Goal: Task Accomplishment & Management: Use online tool/utility

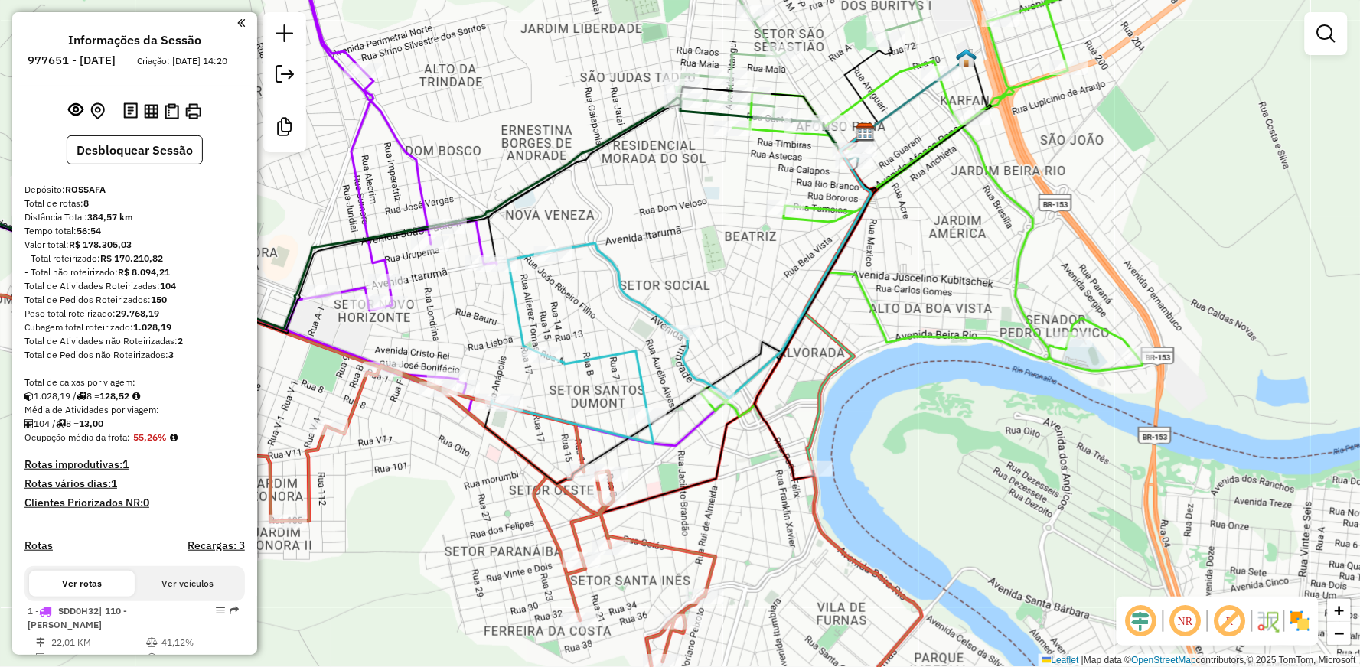
scroll to position [915, 0]
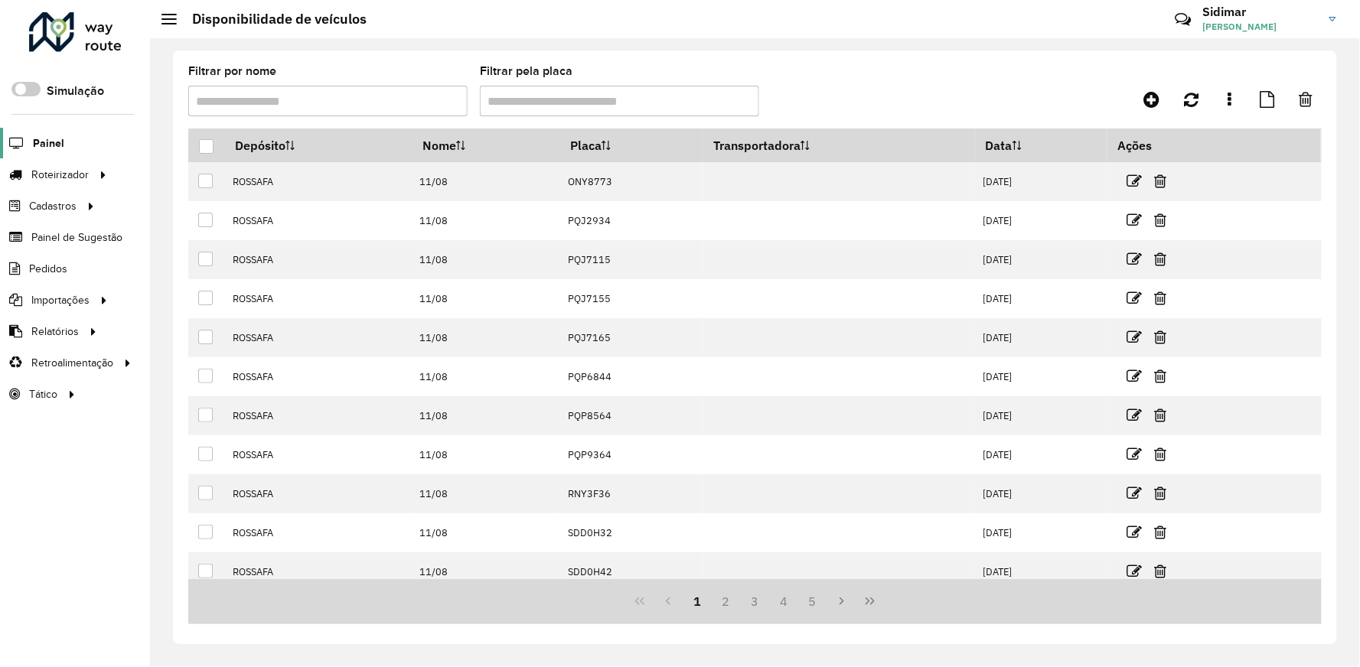
click at [51, 136] on span "Painel" at bounding box center [48, 143] width 31 height 16
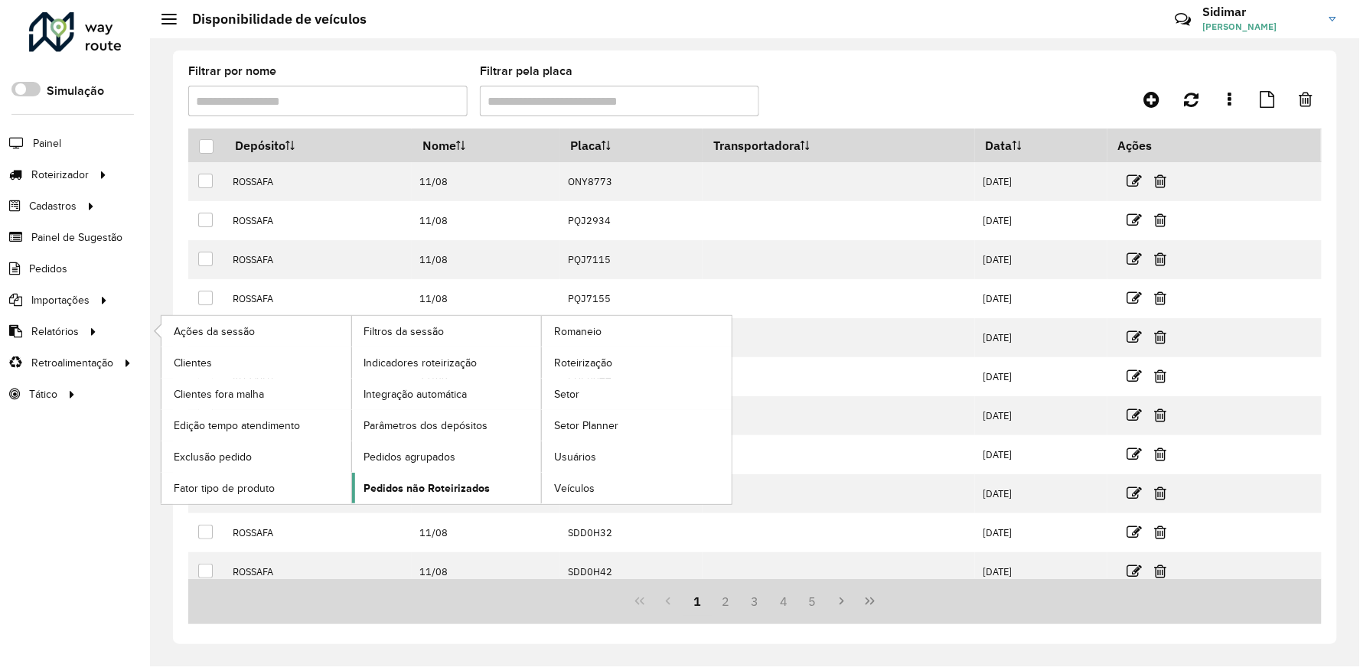
click at [461, 488] on span "Pedidos não Roteirizados" at bounding box center [427, 489] width 126 height 16
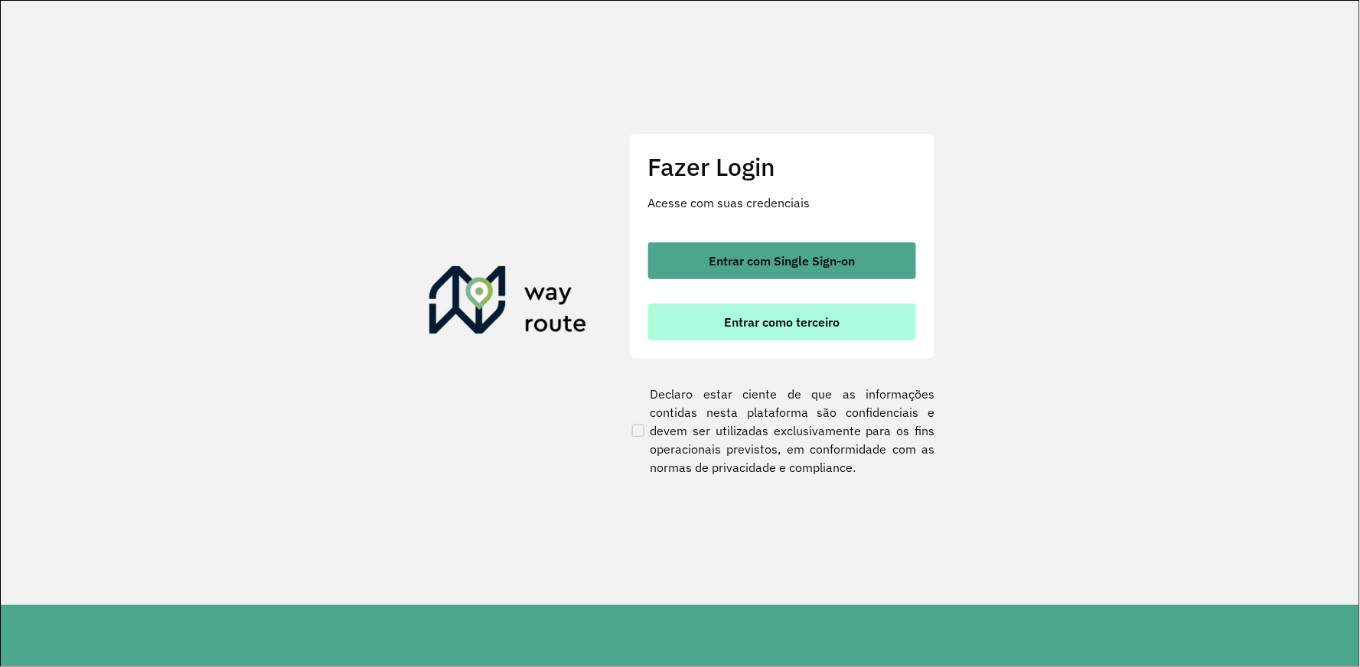
click at [716, 334] on button "Entrar como terceiro" at bounding box center [782, 322] width 268 height 37
click at [801, 326] on span "Entrar como terceiro" at bounding box center [782, 322] width 116 height 12
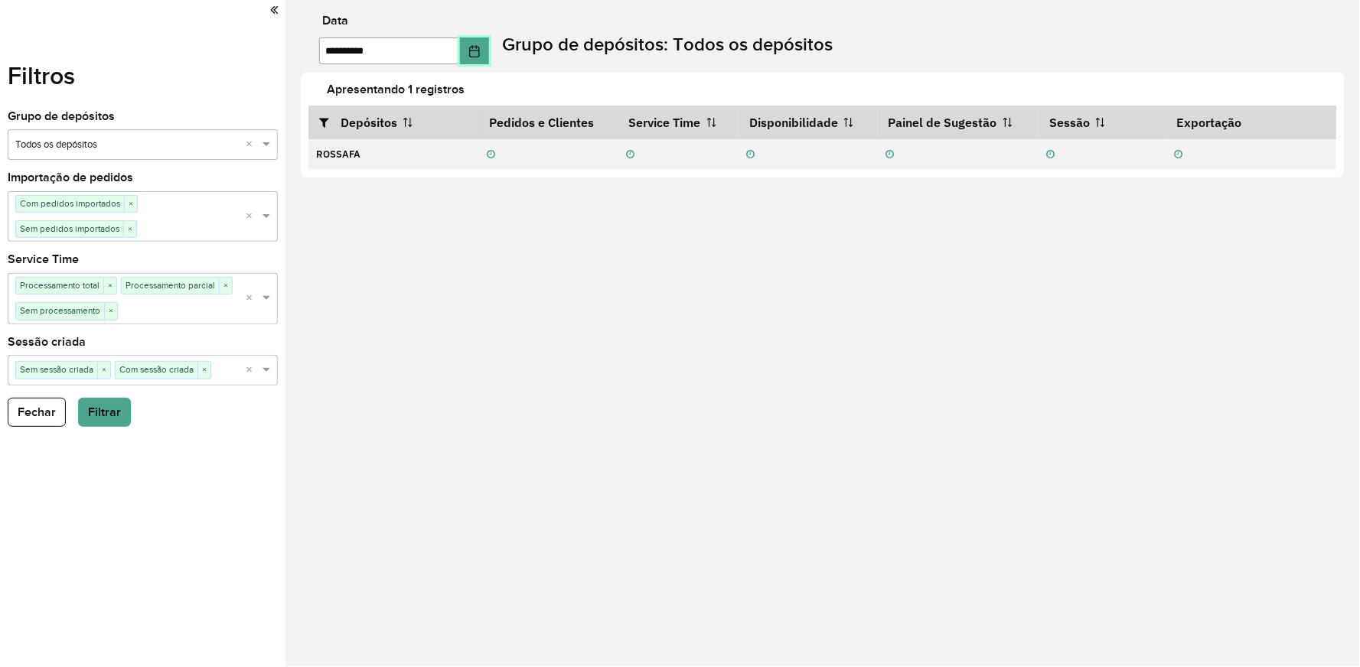
click at [480, 48] on icon "Choose Date" at bounding box center [474, 51] width 12 height 12
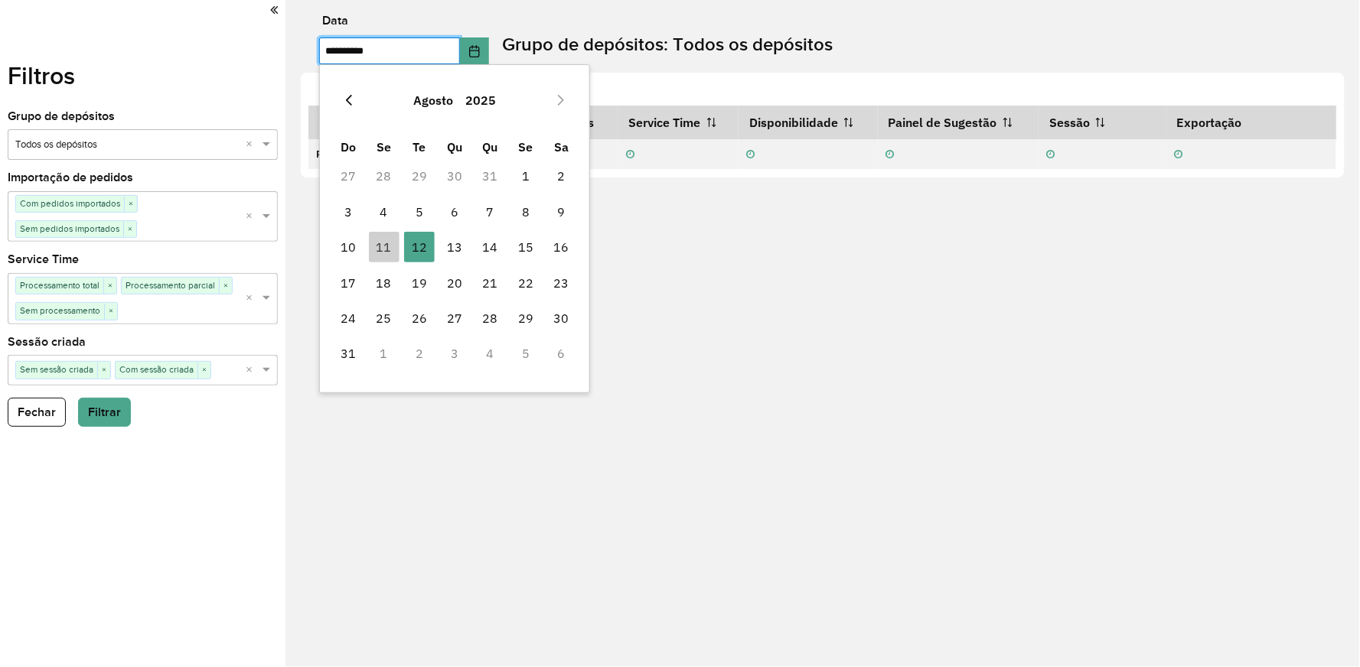
click at [347, 103] on icon "Previous Month" at bounding box center [349, 100] width 12 height 12
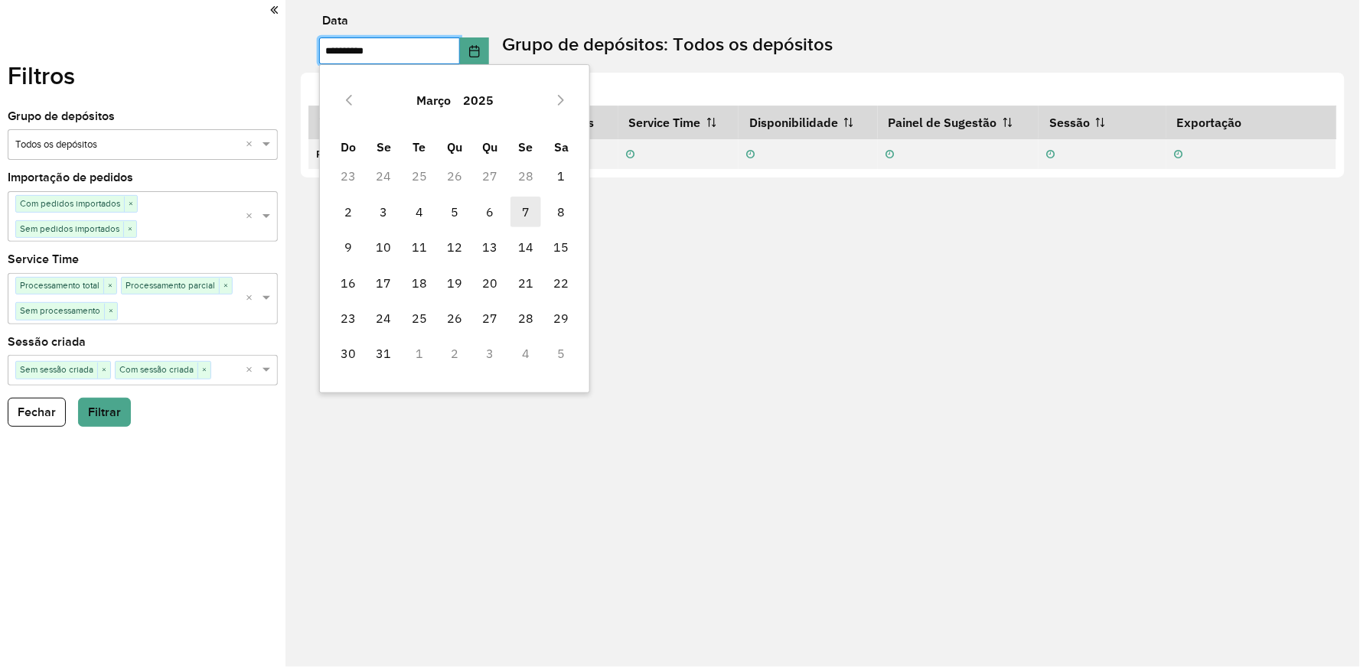
click at [529, 210] on span "7" at bounding box center [525, 212] width 31 height 31
type input "**********"
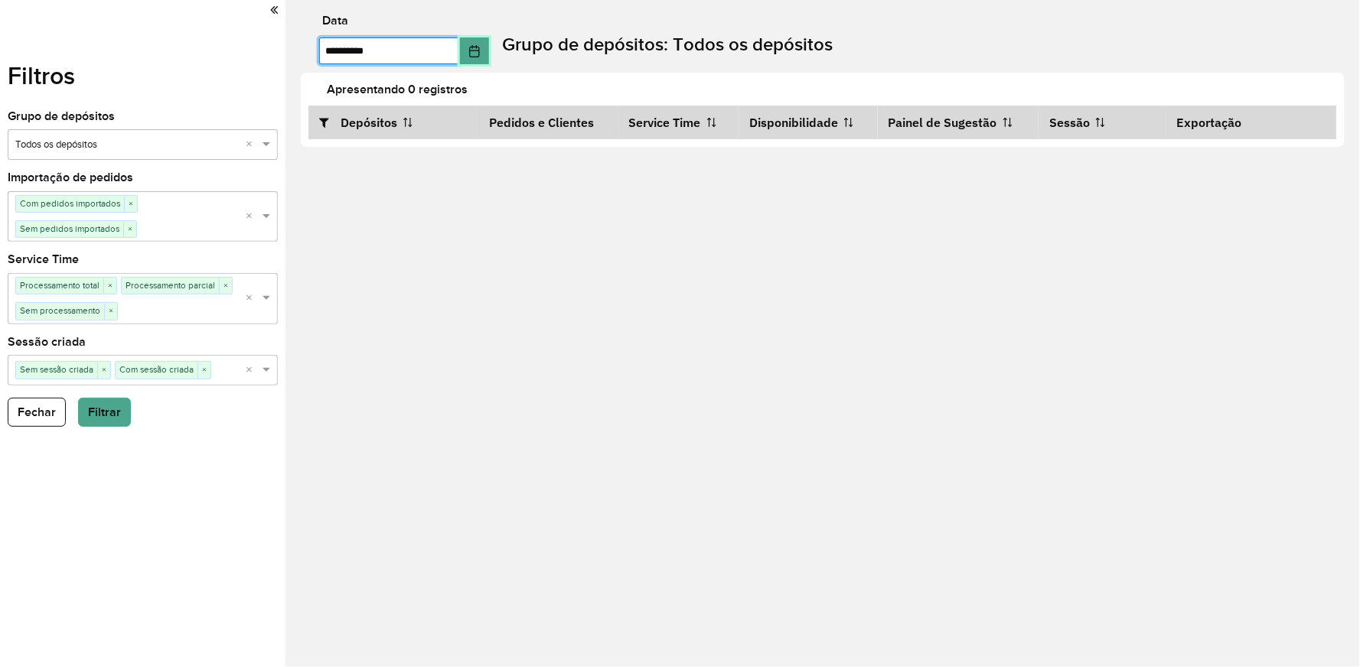
click at [471, 54] on button "Choose Date" at bounding box center [474, 51] width 29 height 27
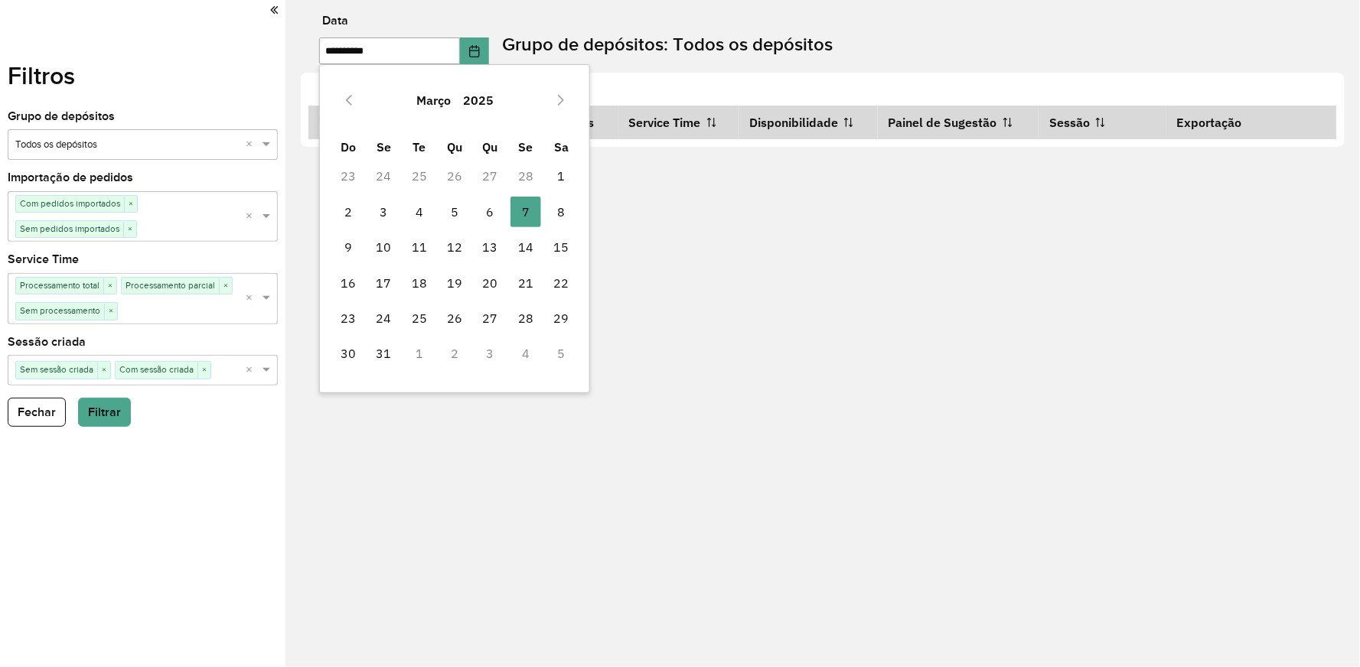
click at [256, 74] on div "Filtros Grupo de depósitos Selecione um grupo × Todos os depósitos × Importação…" at bounding box center [142, 333] width 285 height 667
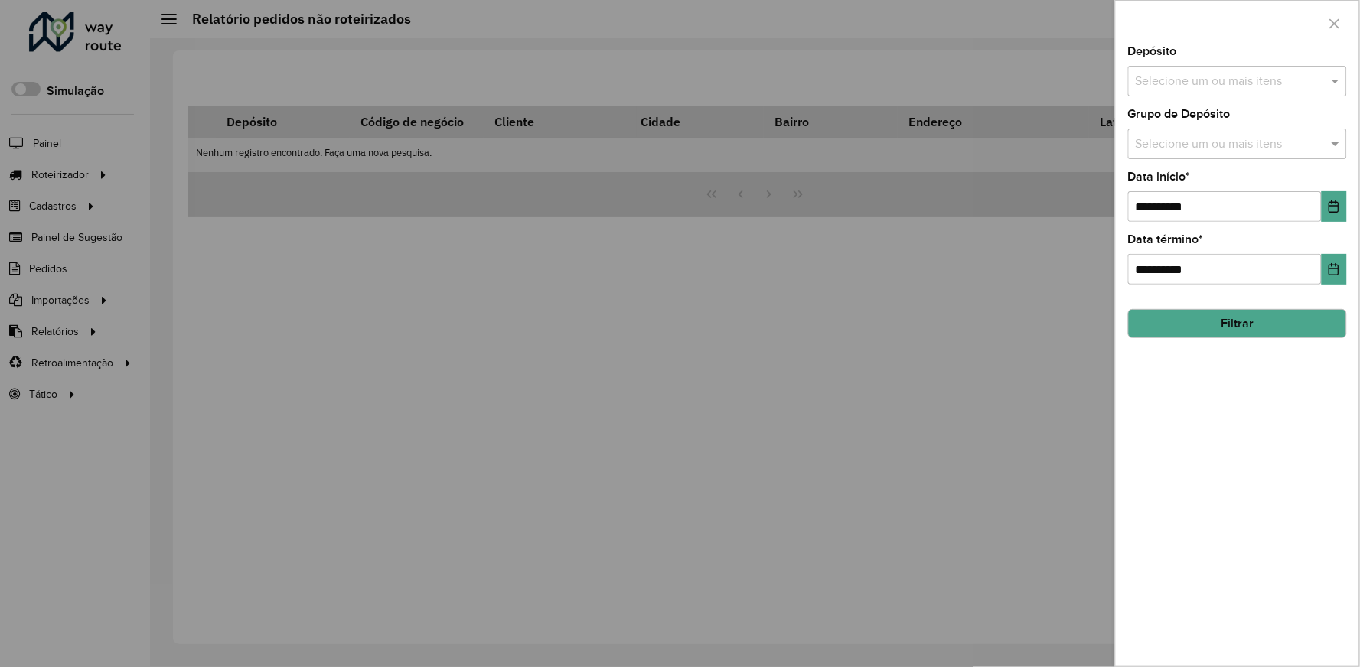
click at [788, 325] on div at bounding box center [680, 333] width 1360 height 667
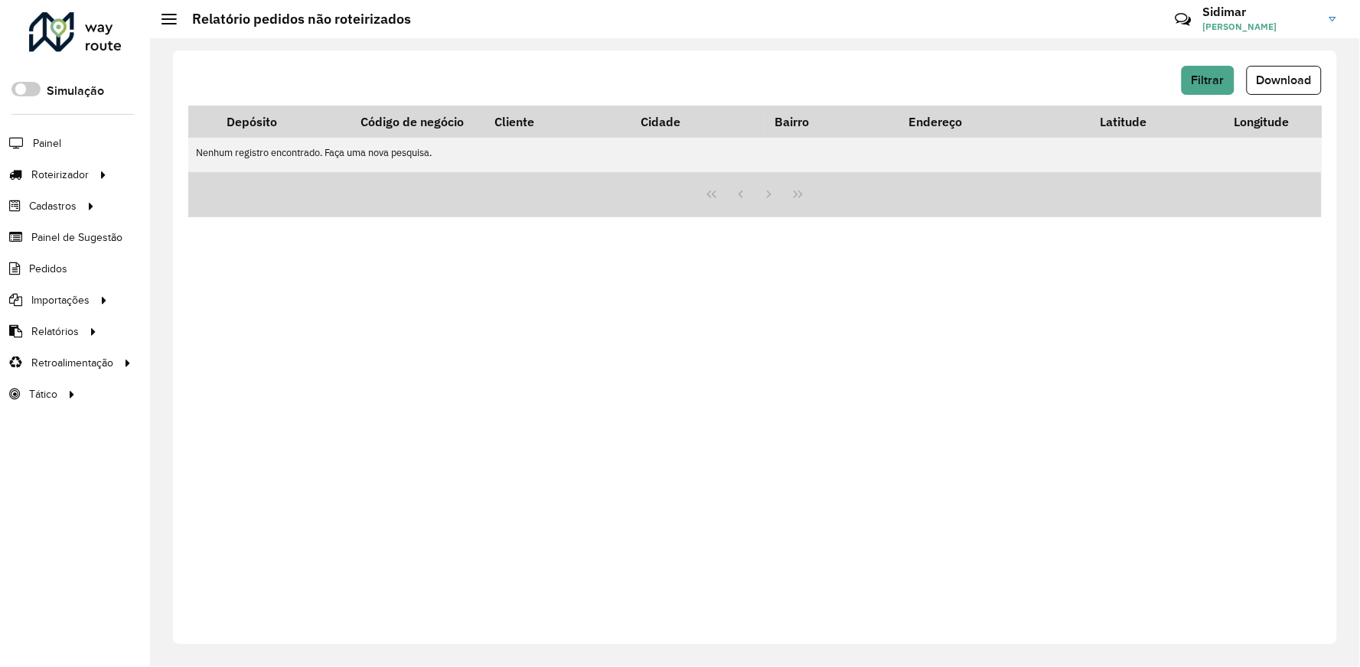
click at [987, 77] on div "Filtrar Download" at bounding box center [754, 80] width 1133 height 29
click at [983, 77] on div "Filtrar Download" at bounding box center [754, 80] width 1133 height 29
click at [905, 58] on div "Filtrar Download Depósito Código de negócio Cliente Cidade Bairro Endereço Lati…" at bounding box center [755, 348] width 1164 height 594
click at [874, 89] on div "Filtrar Download" at bounding box center [754, 80] width 1133 height 29
click at [1214, 83] on span "Filtrar" at bounding box center [1208, 79] width 33 height 13
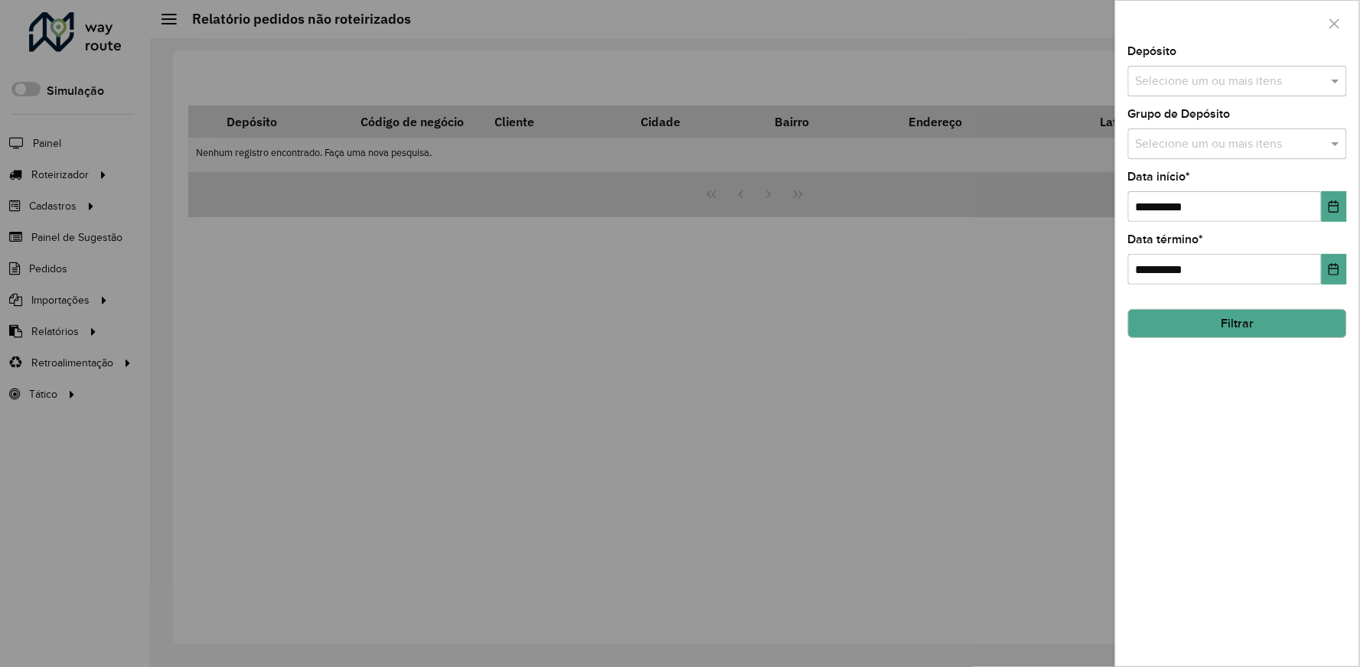
click at [1214, 83] on input "text" at bounding box center [1230, 82] width 196 height 18
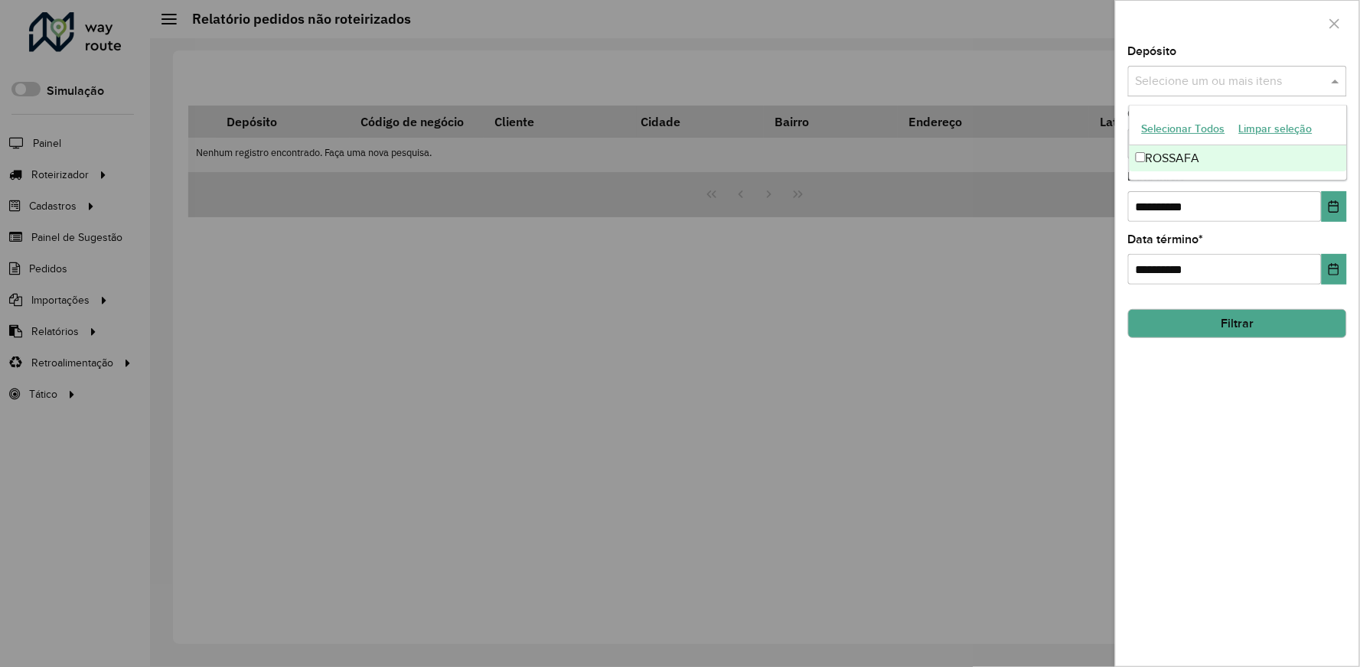
click at [1163, 155] on div "ROSSAFA" at bounding box center [1238, 158] width 217 height 26
click at [1332, 213] on icon "Choose Date" at bounding box center [1334, 207] width 10 height 12
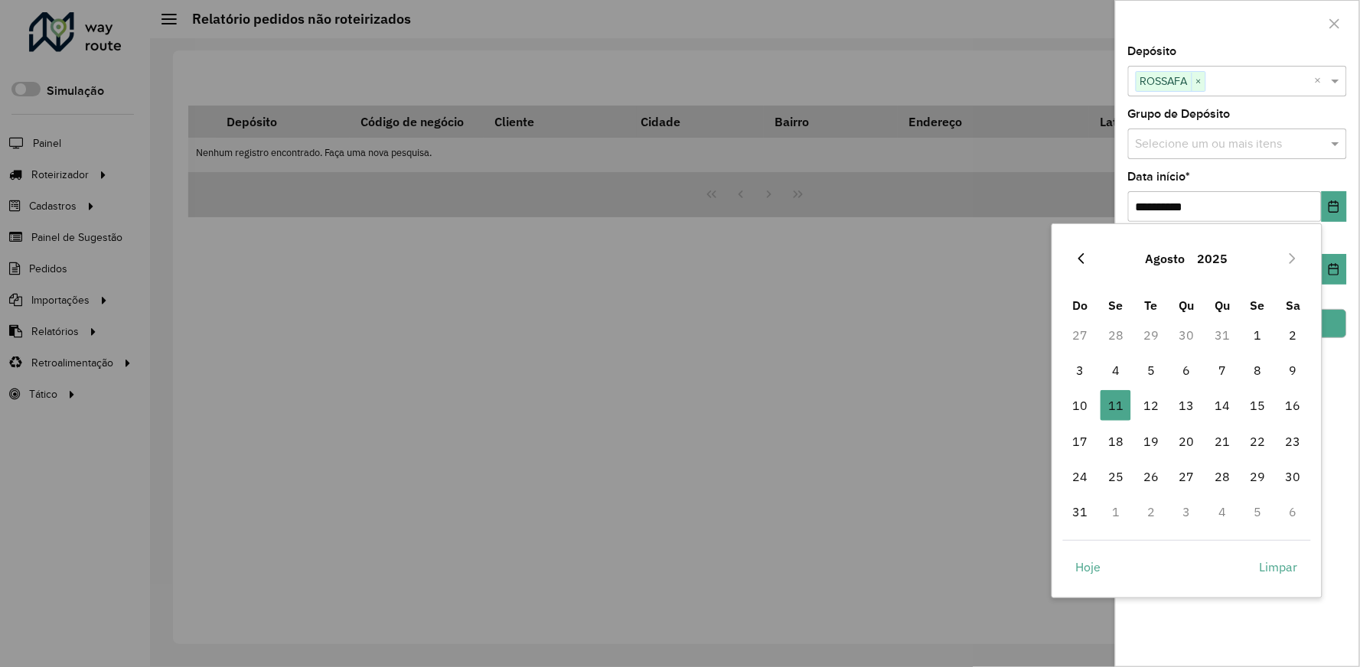
click at [1088, 249] on button "Previous Month" at bounding box center [1081, 258] width 24 height 24
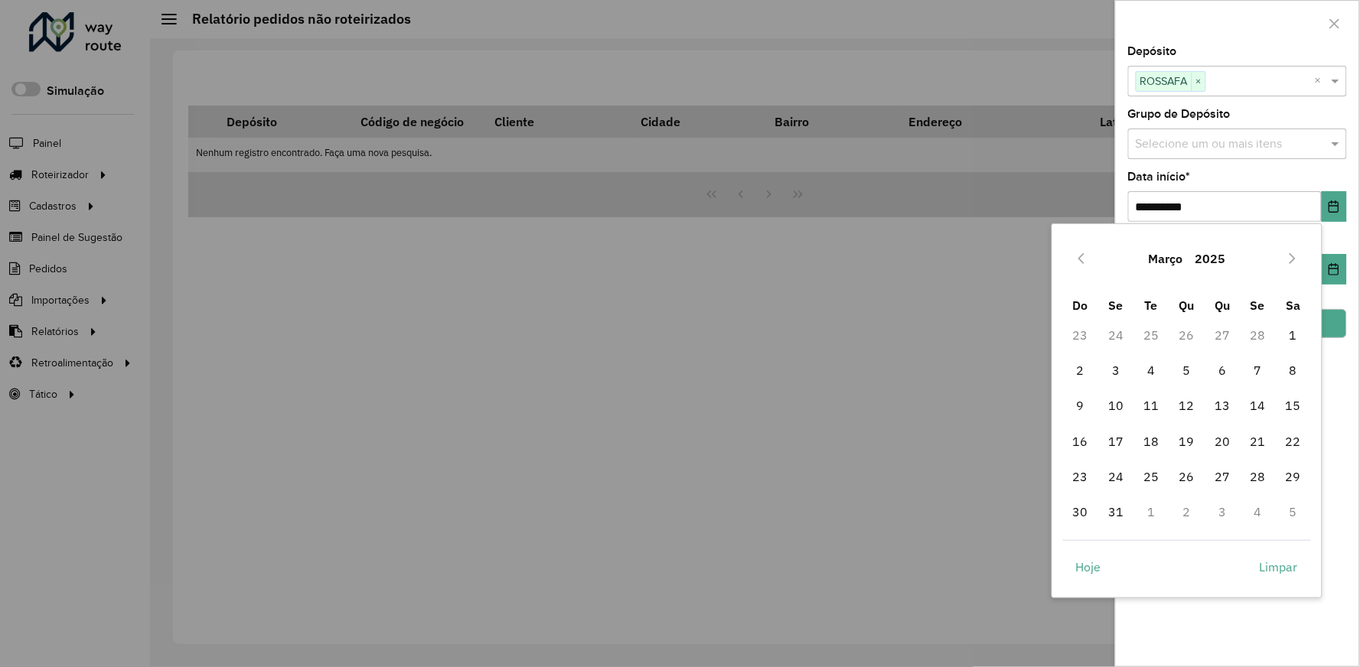
click at [1088, 249] on button "Previous Month" at bounding box center [1081, 258] width 24 height 24
click at [1189, 329] on span "1" at bounding box center [1187, 335] width 31 height 31
type input "**********"
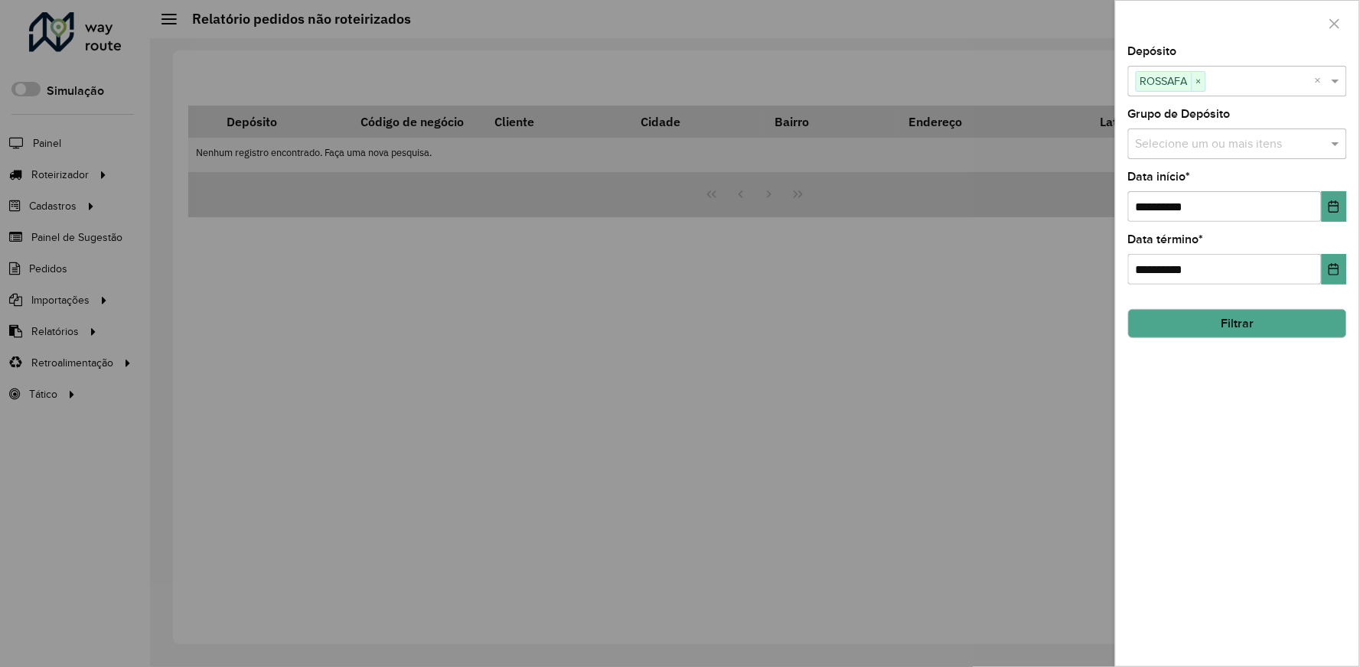
click at [1251, 324] on button "Filtrar" at bounding box center [1237, 323] width 219 height 29
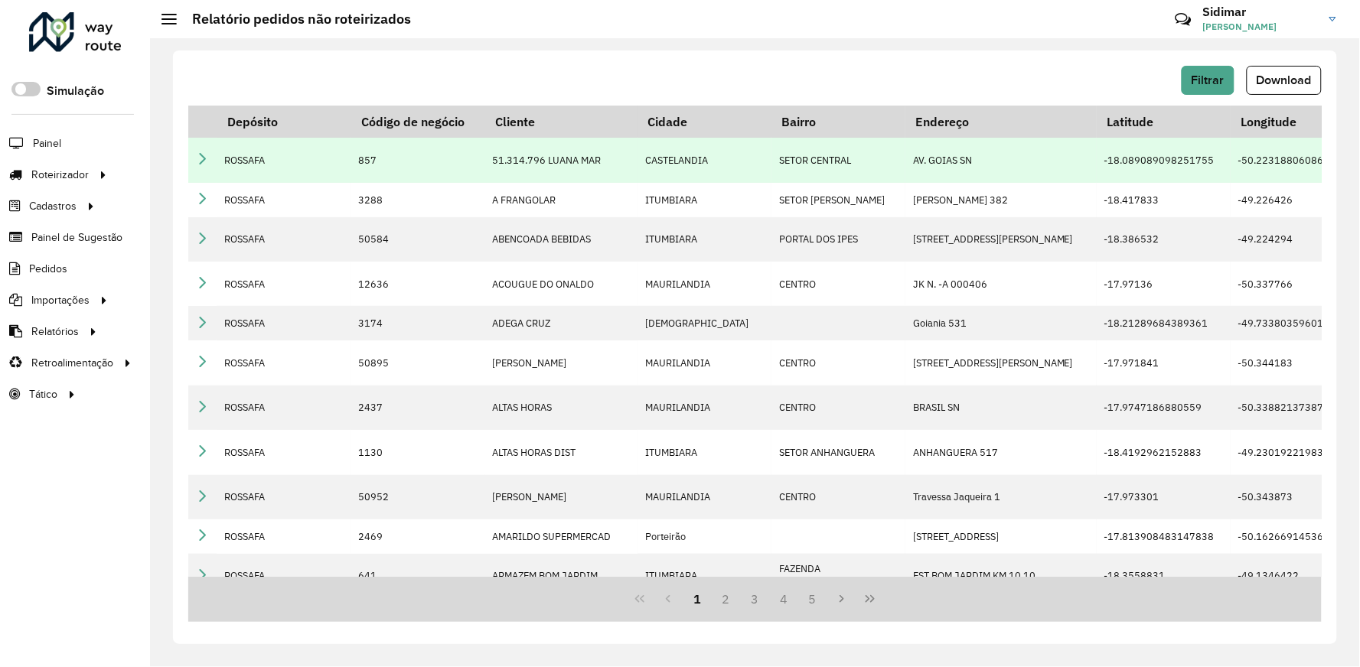
click at [532, 168] on td "51.314.796 LUANA MAR" at bounding box center [560, 160] width 153 height 44
